Goal: Task Accomplishment & Management: Complete application form

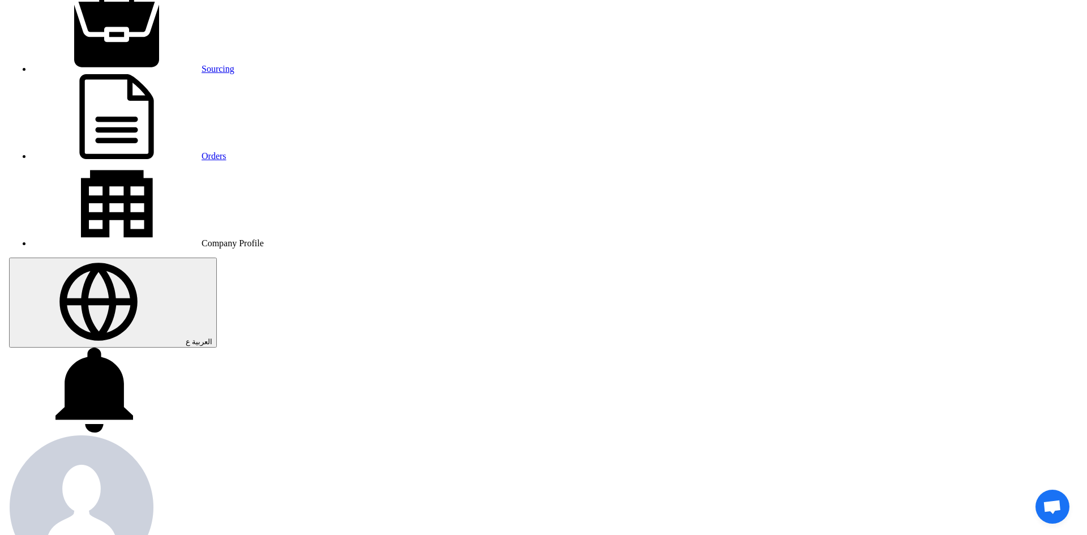
scroll to position [170, 0]
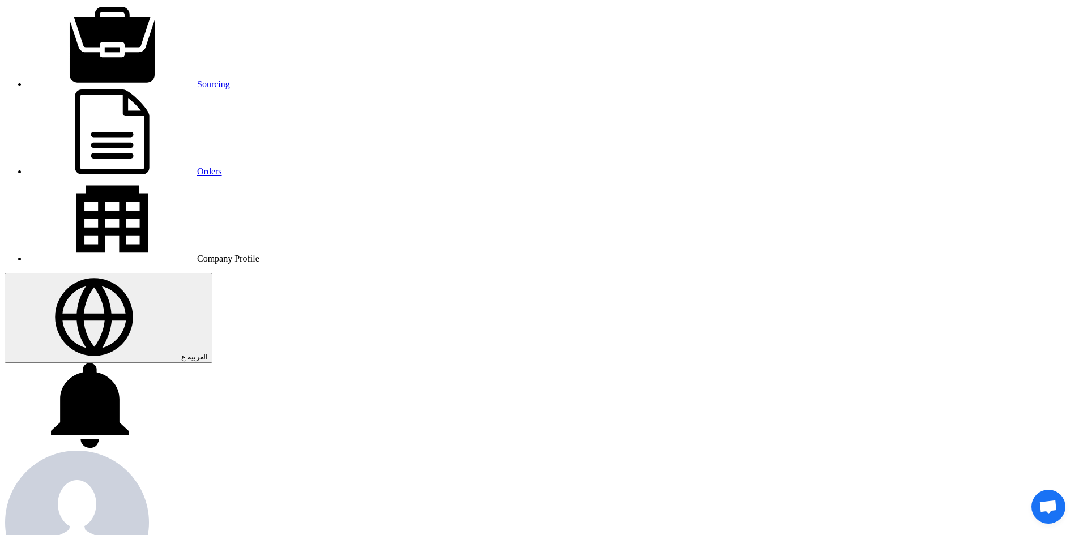
scroll to position [0, 0]
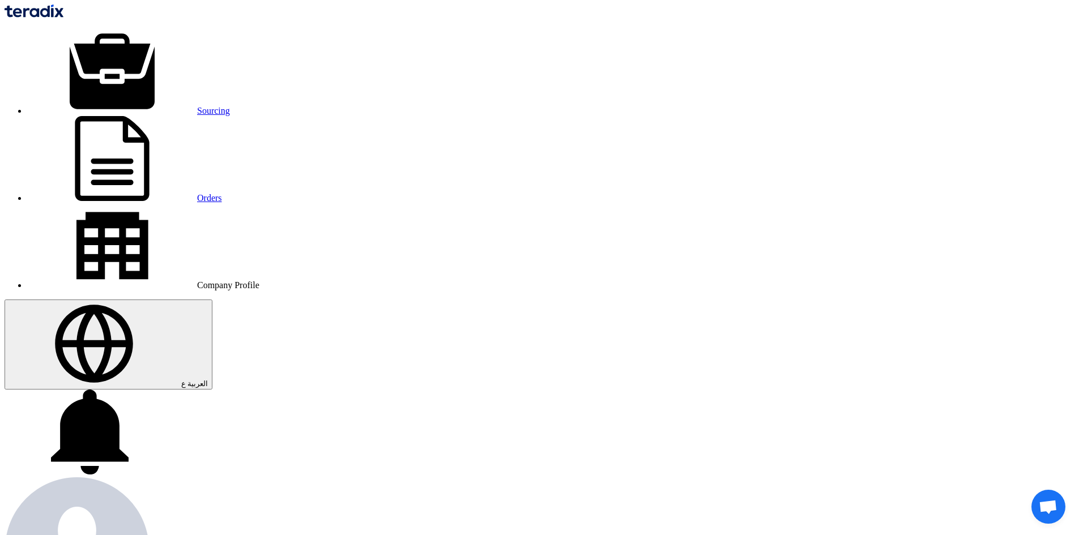
drag, startPoint x: 615, startPoint y: 227, endPoint x: 542, endPoint y: 223, distance: 72.6
type input "1977675"
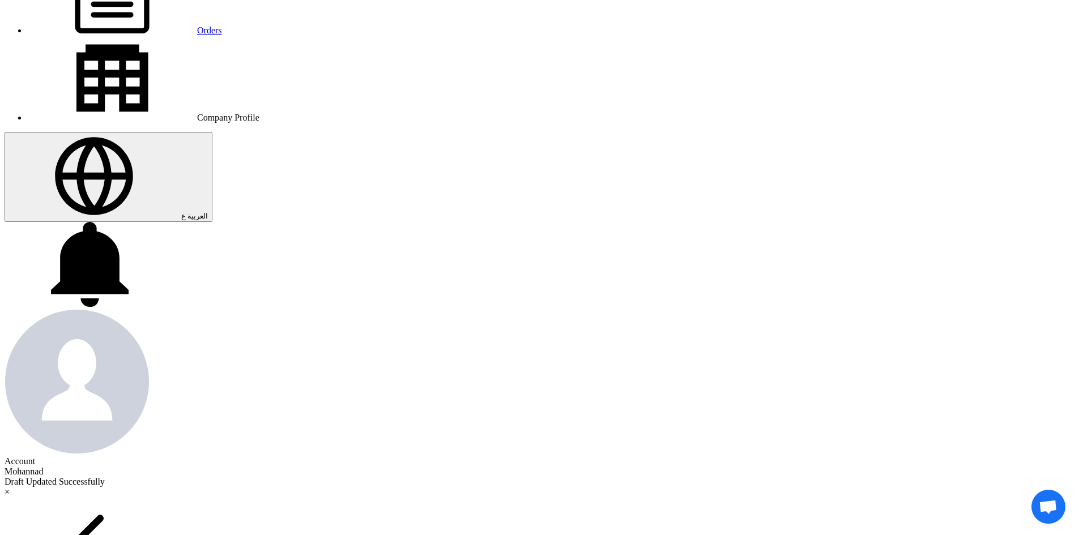
scroll to position [170, 0]
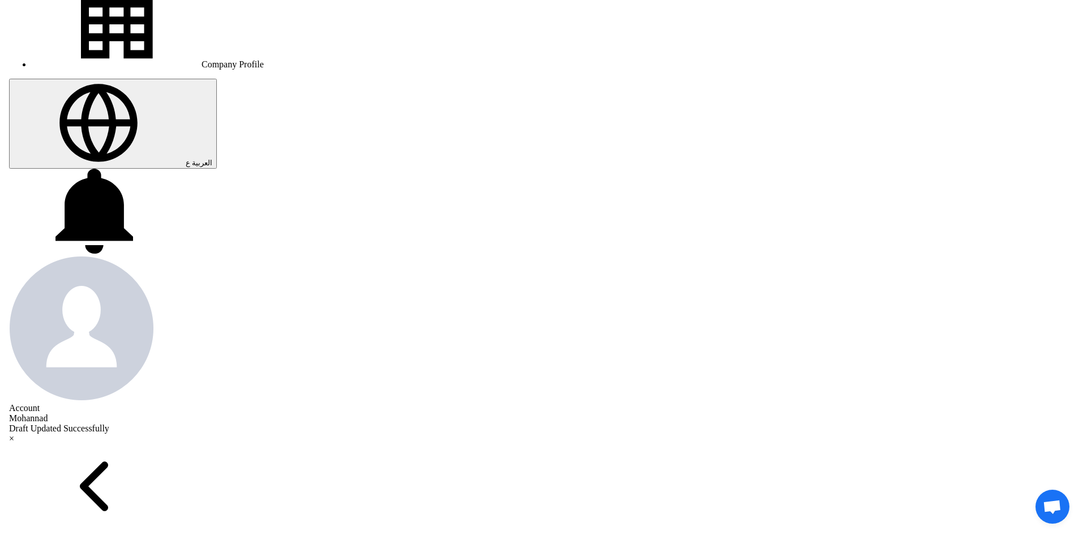
scroll to position [226, 0]
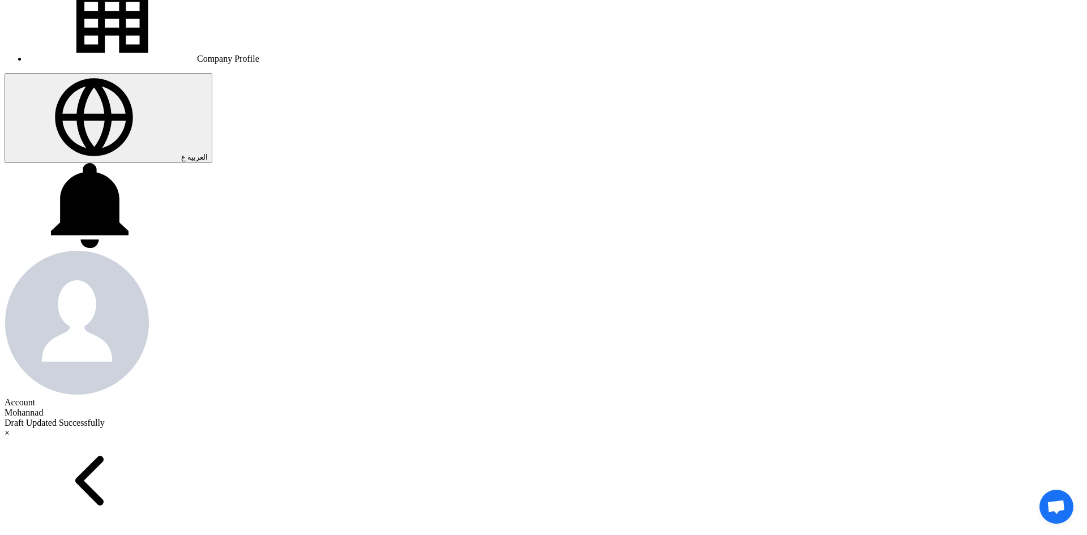
scroll to position [186, 0]
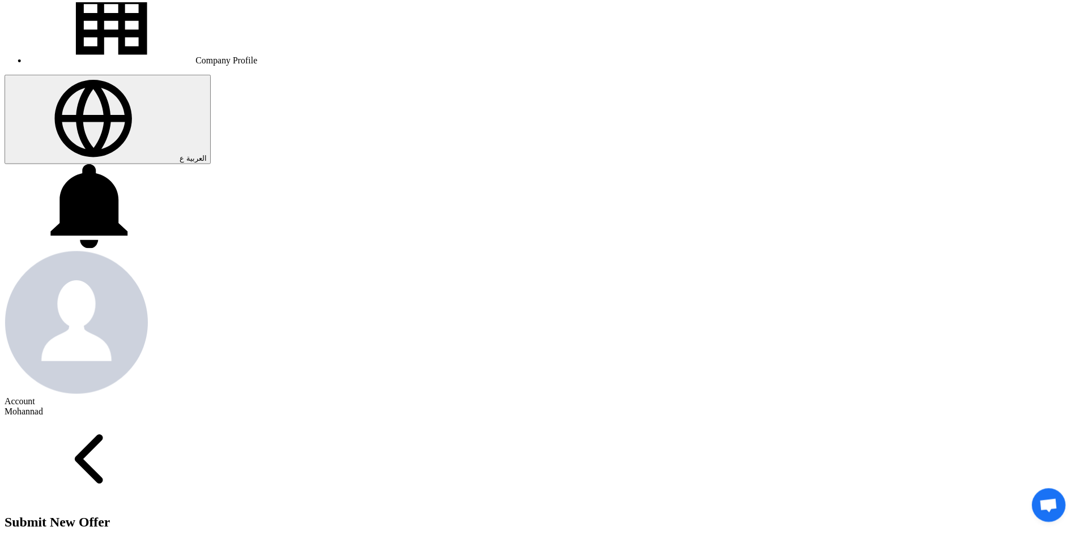
scroll to position [0, 0]
